Goal: Task Accomplishment & Management: Complete application form

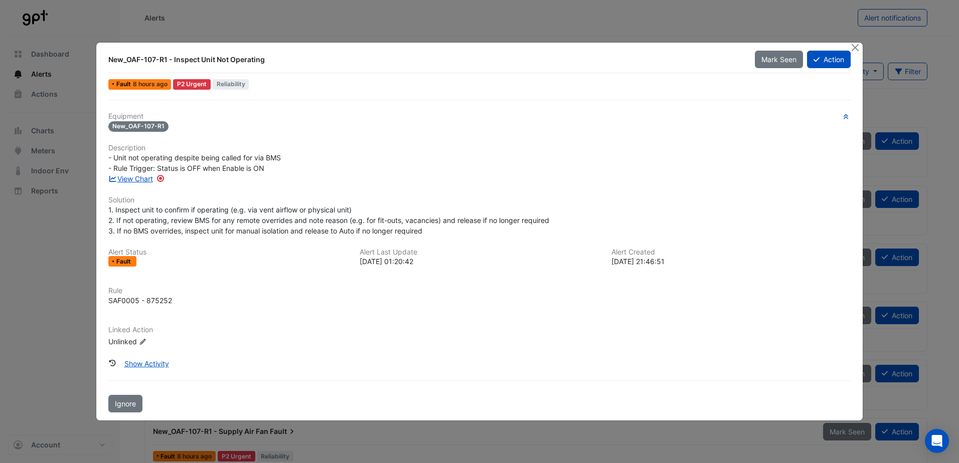
click at [831, 60] on button "Action" at bounding box center [829, 60] width 44 height 18
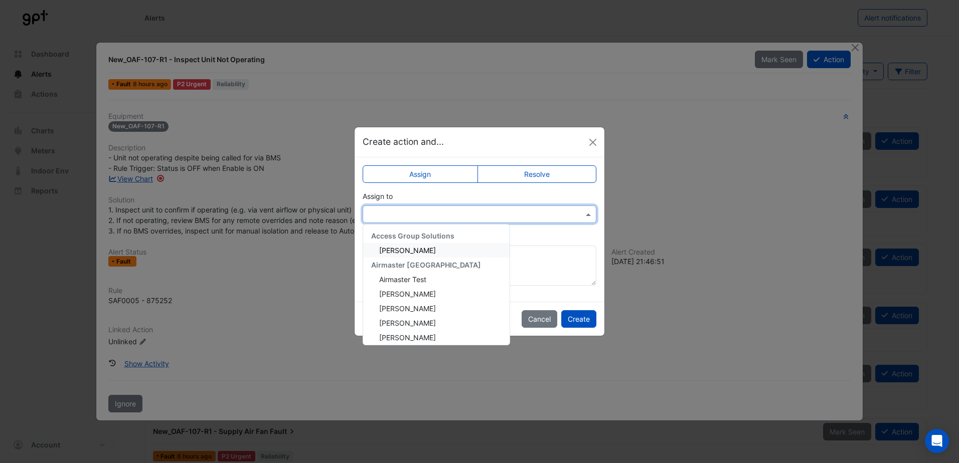
click at [488, 206] on div at bounding box center [480, 215] width 234 height 18
type input "***"
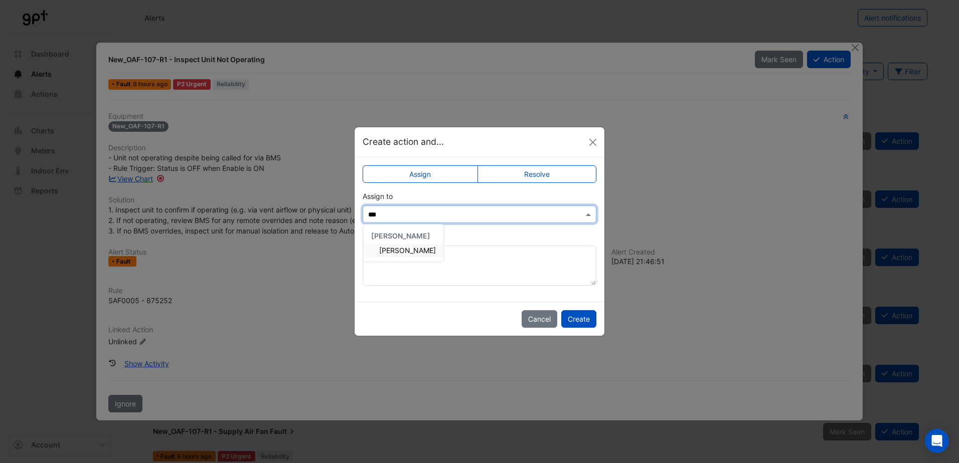
click at [409, 246] on span "[PERSON_NAME]" at bounding box center [407, 250] width 57 height 9
click at [409, 246] on textarea "Add comment (optional)" at bounding box center [480, 266] width 234 height 40
click at [574, 320] on button "Create" at bounding box center [578, 319] width 35 height 18
